Goal: Obtain resource: Obtain resource

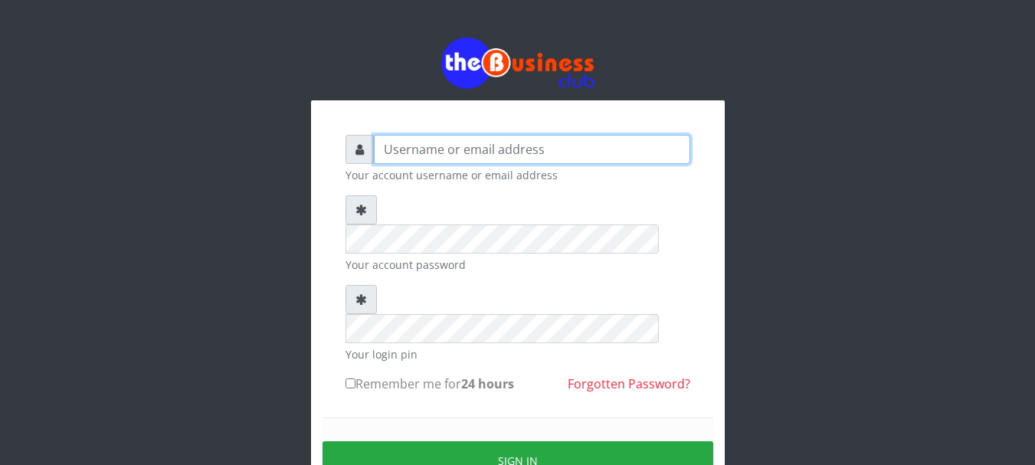
type input "Emerem"
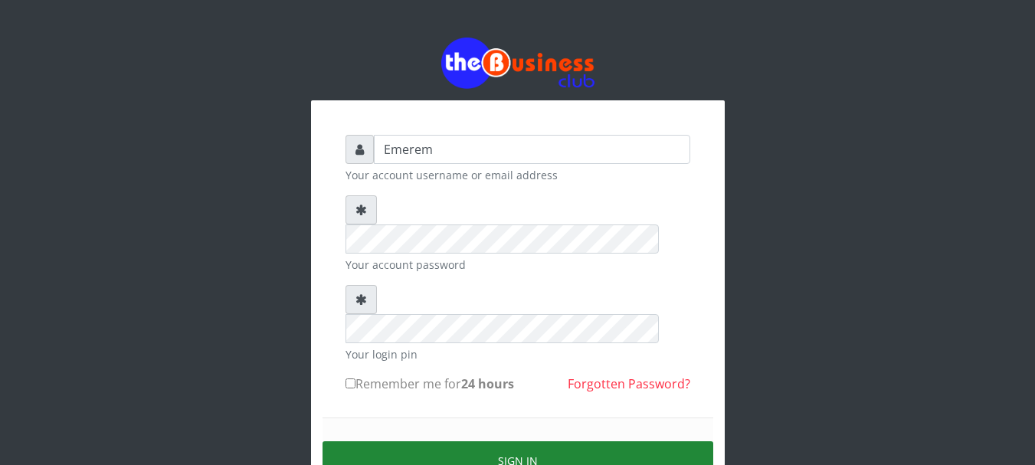
click at [509, 441] on button "Sign in" at bounding box center [518, 460] width 391 height 39
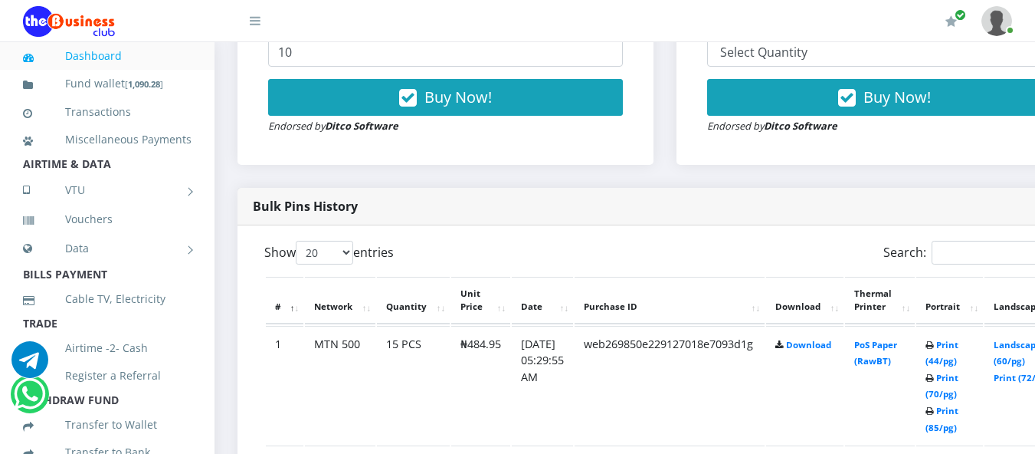
scroll to position [674, 0]
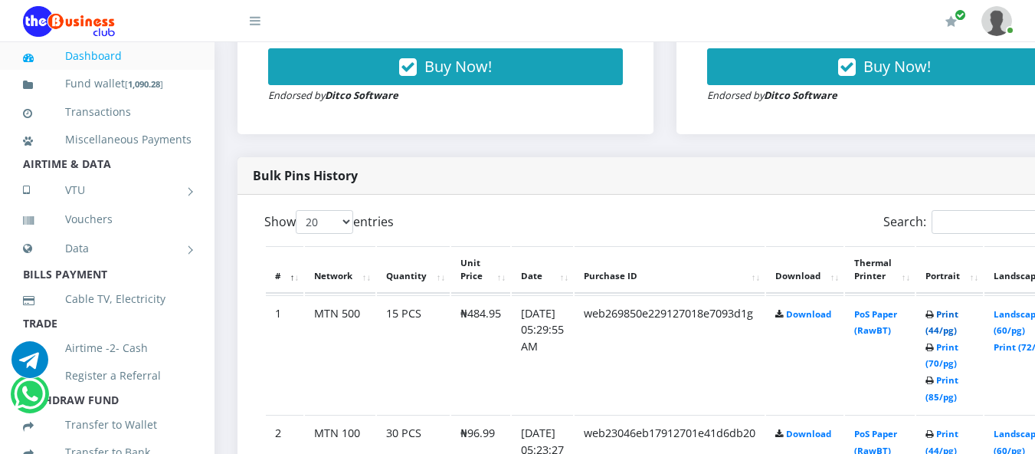
click at [958, 317] on link "Print (44/pg)" at bounding box center [941, 322] width 33 height 28
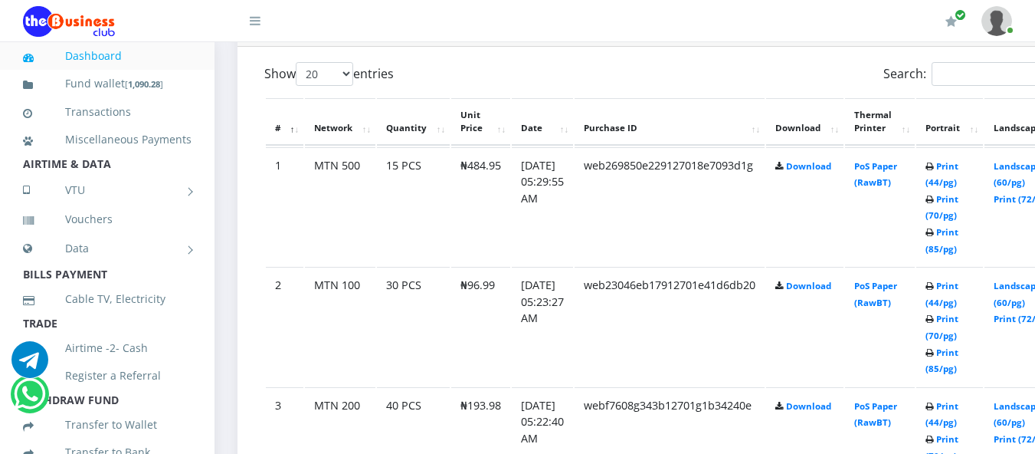
scroll to position [827, 0]
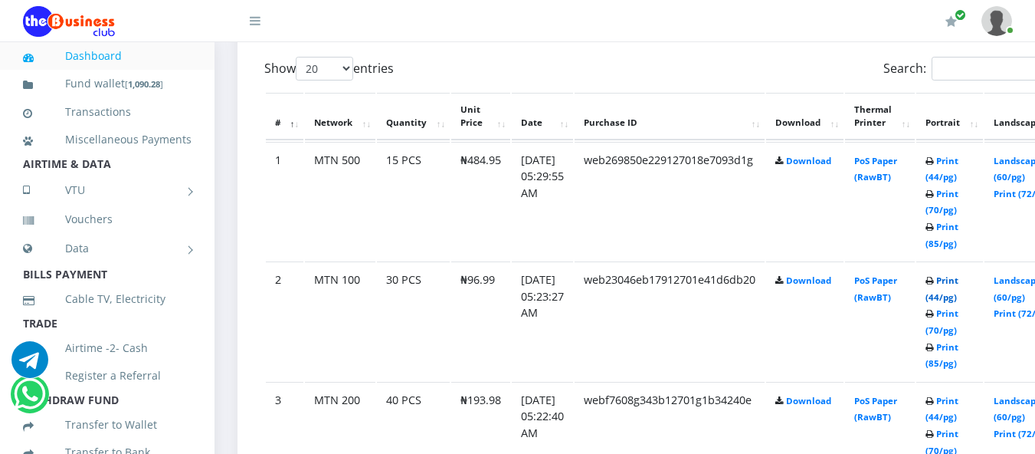
click at [958, 284] on link "Print (44/pg)" at bounding box center [941, 288] width 33 height 28
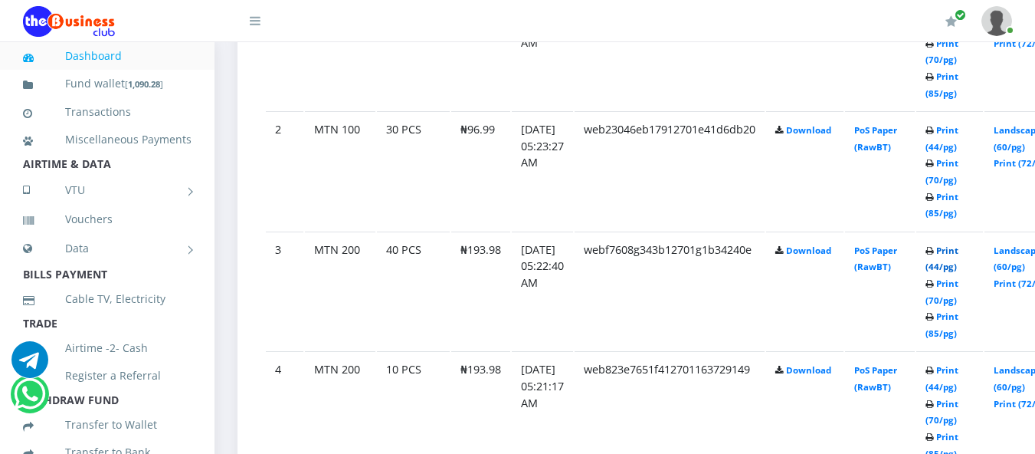
click at [958, 252] on link "Print (44/pg)" at bounding box center [941, 258] width 33 height 28
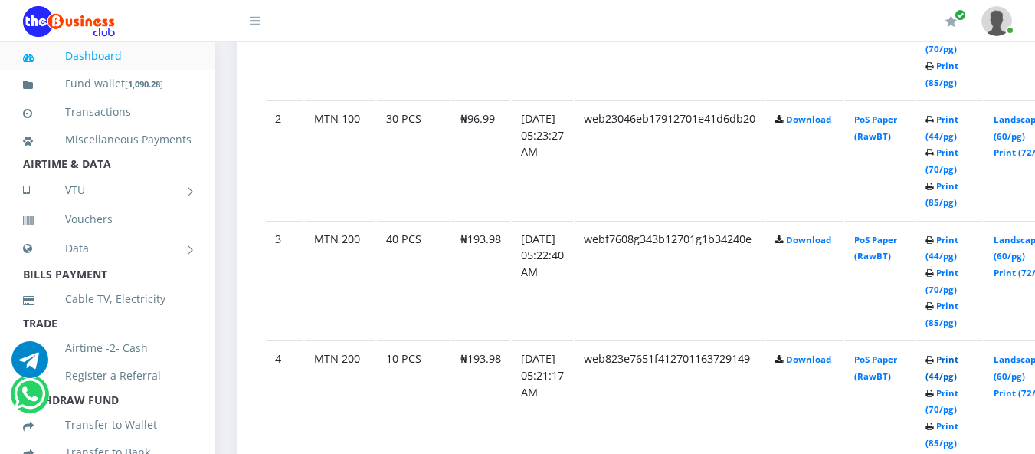
click at [958, 364] on link "Print (44/pg)" at bounding box center [941, 367] width 33 height 28
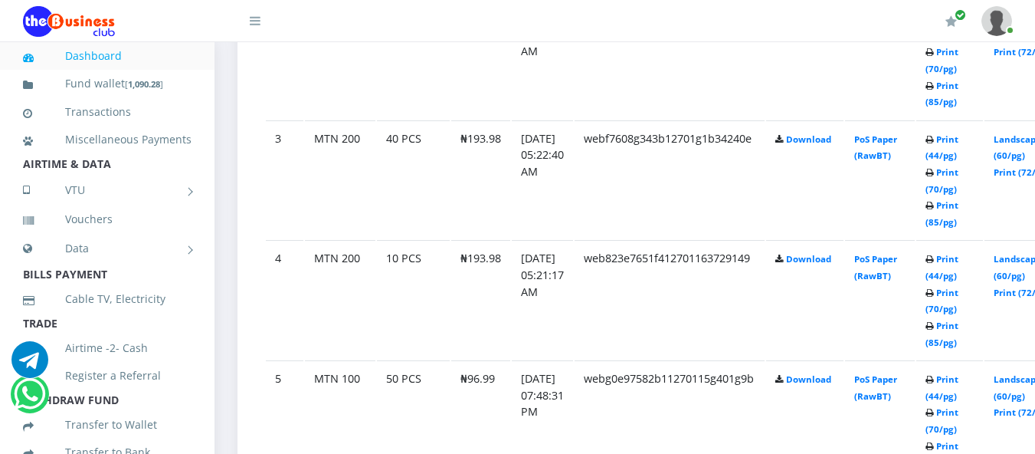
scroll to position [1091, 0]
